Goal: Transaction & Acquisition: Purchase product/service

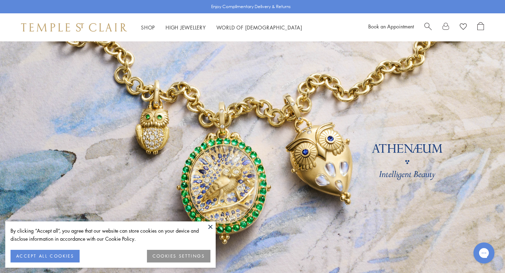
click at [208, 226] on button at bounding box center [210, 226] width 11 height 11
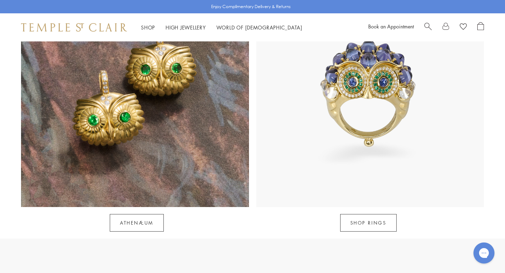
scroll to position [1030, 0]
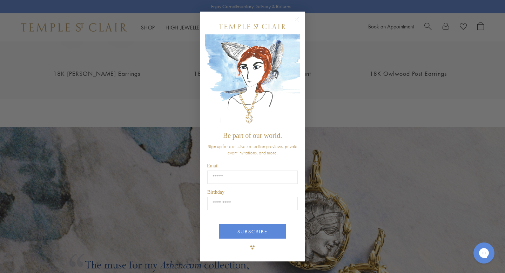
click at [298, 22] on circle "Close dialog" at bounding box center [297, 19] width 8 height 8
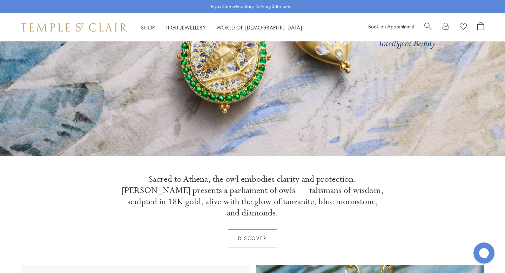
scroll to position [0, 0]
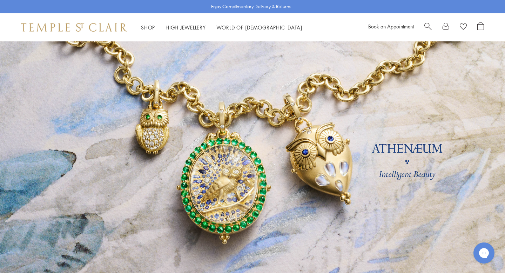
click at [111, 28] on img at bounding box center [74, 27] width 106 height 8
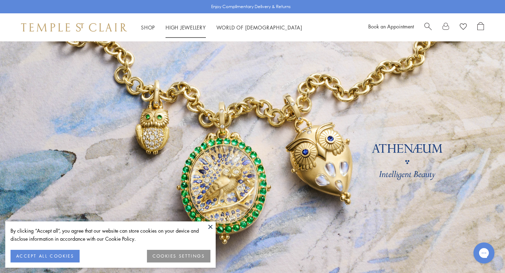
click at [180, 26] on link "High Jewellery High Jewellery" at bounding box center [185, 27] width 40 height 7
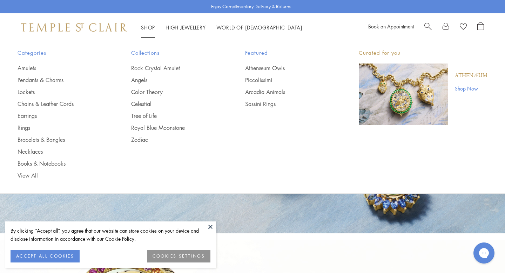
click at [149, 28] on link "Shop Shop" at bounding box center [148, 27] width 14 height 7
click at [51, 81] on link "Pendants & Charms" at bounding box center [60, 80] width 85 height 8
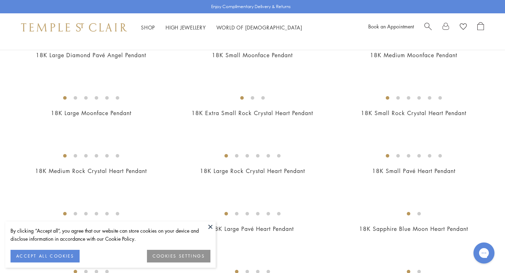
scroll to position [547, 0]
